Goal: Check status: Check status

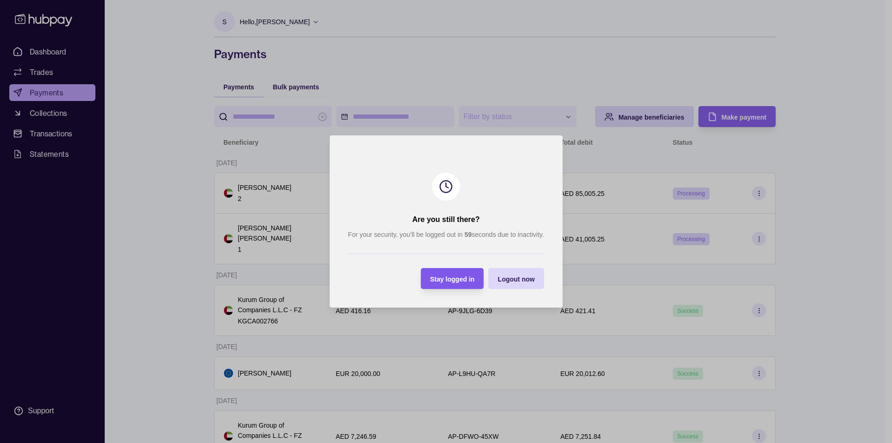
click at [466, 274] on div "Stay logged in" at bounding box center [452, 278] width 45 height 11
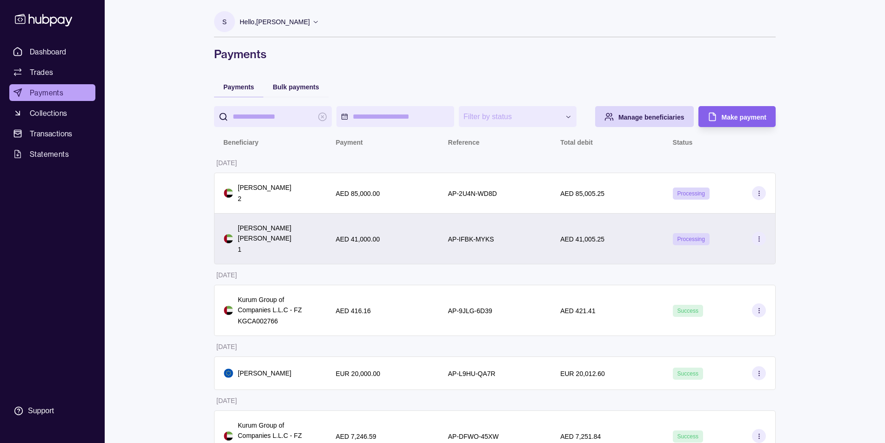
click at [721, 232] on div "Processing" at bounding box center [719, 239] width 93 height 14
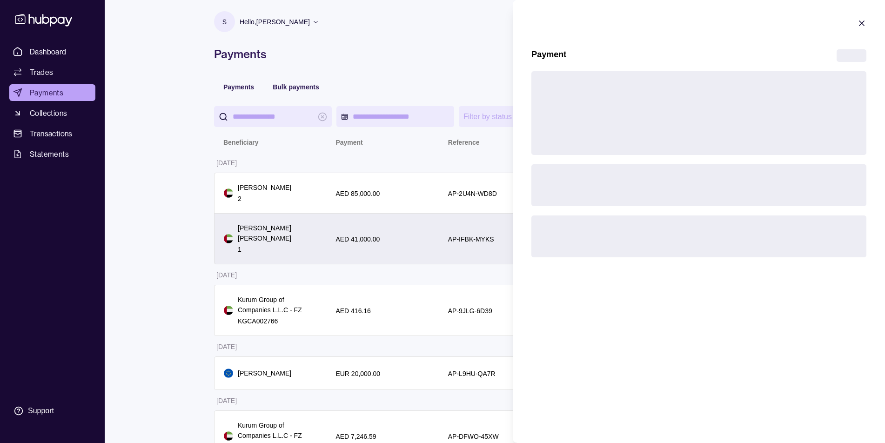
click at [721, 229] on html "**********" at bounding box center [442, 235] width 885 height 471
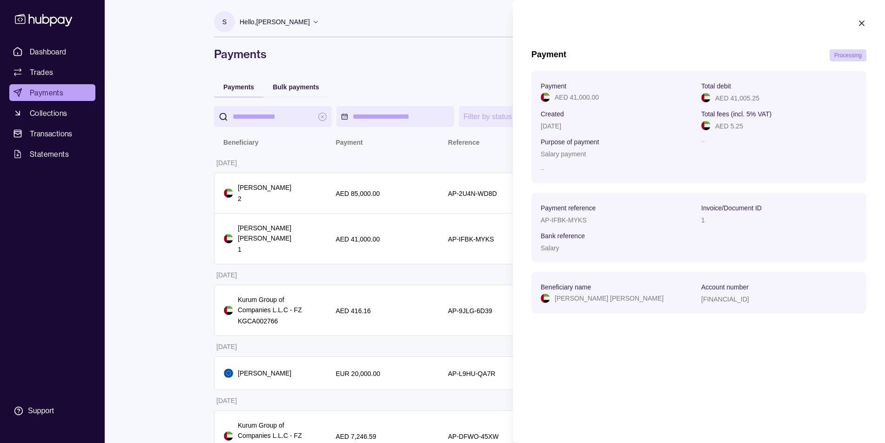
click at [864, 22] on icon "button" at bounding box center [861, 23] width 9 height 9
